Goal: Register for event/course

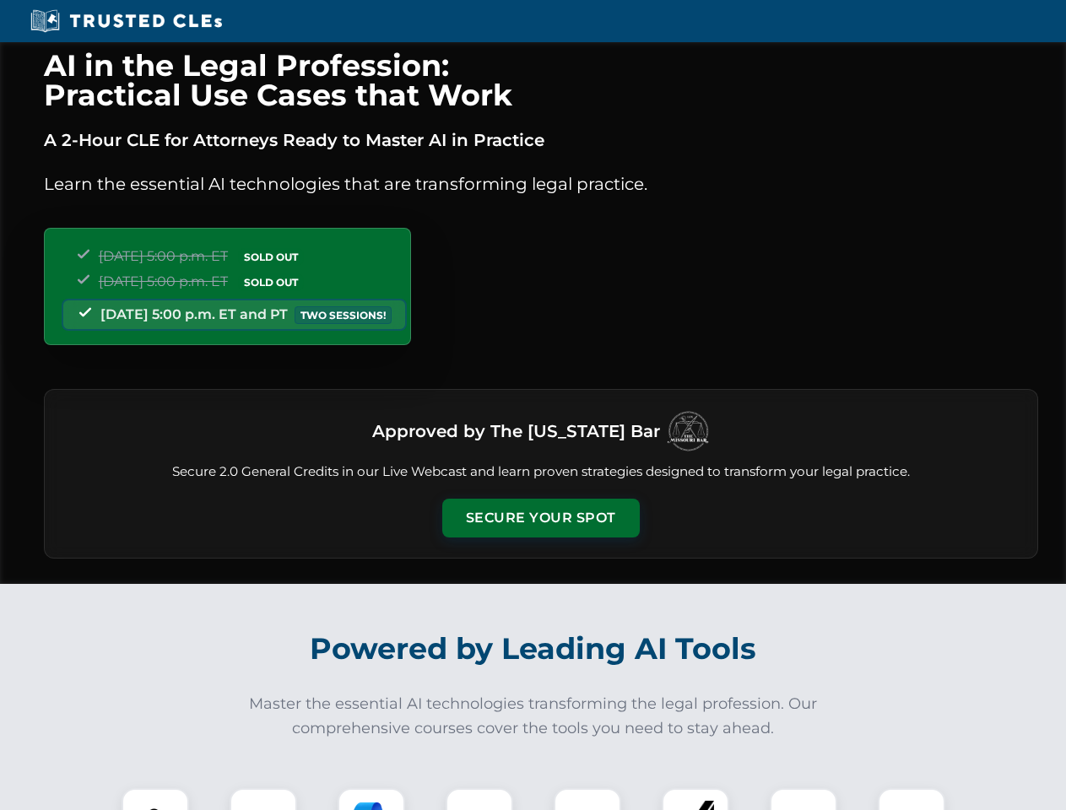
click at [540, 518] on button "Secure Your Spot" at bounding box center [541, 518] width 198 height 39
click at [155, 799] on img at bounding box center [155, 822] width 49 height 49
click at [263, 799] on div at bounding box center [264, 822] width 68 height 68
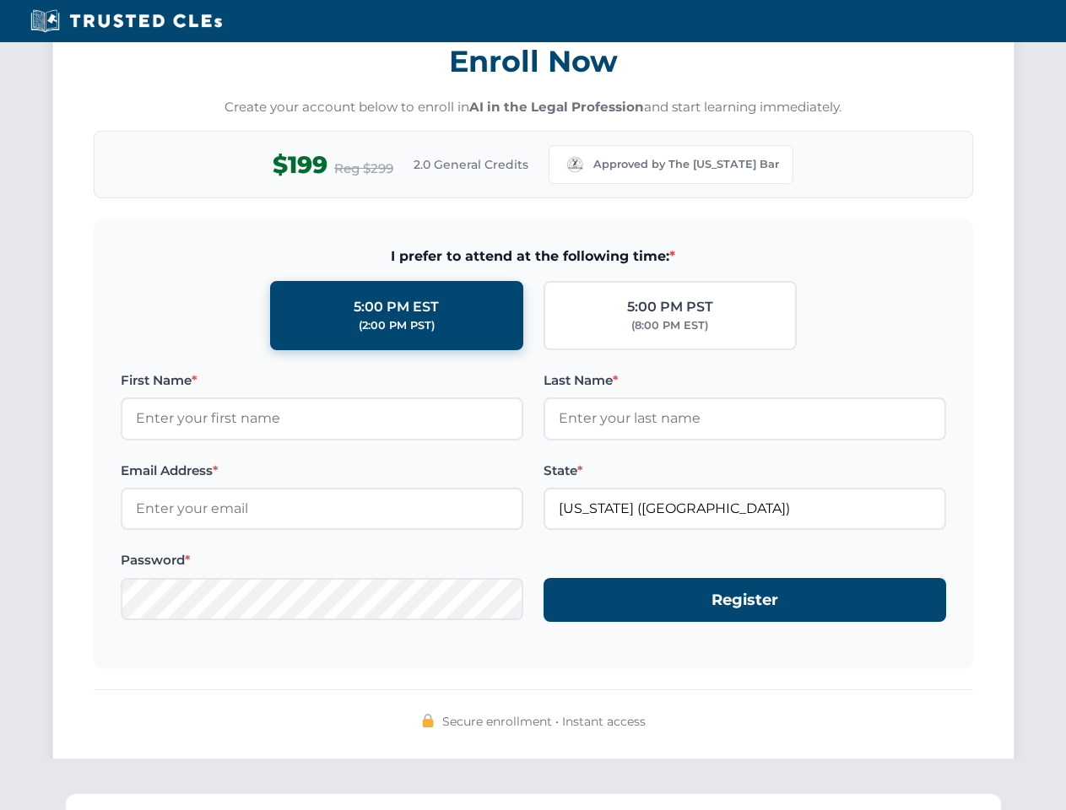
scroll to position [1657, 0]
